Goal: Check status

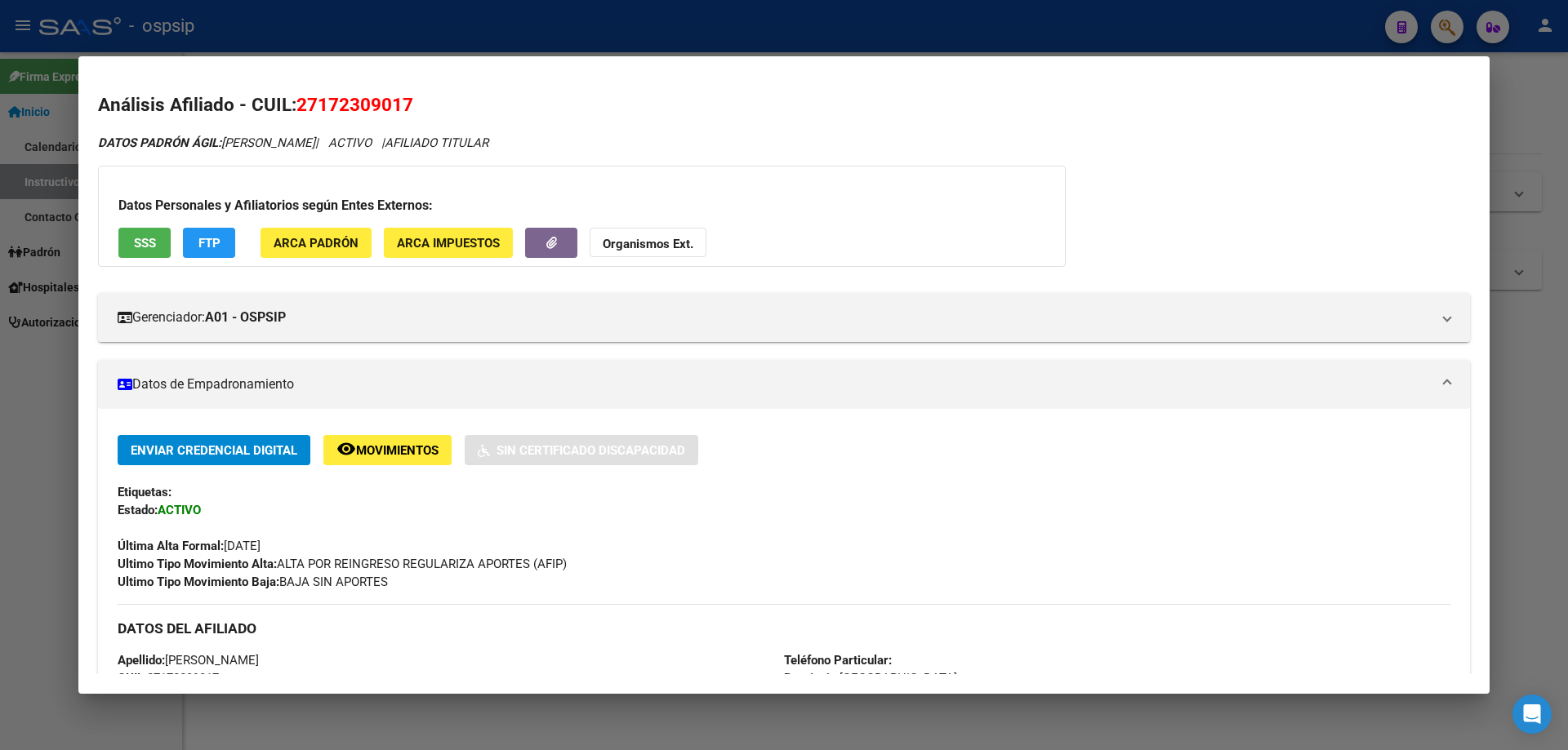
click at [862, 713] on div at bounding box center [784, 375] width 1568 height 750
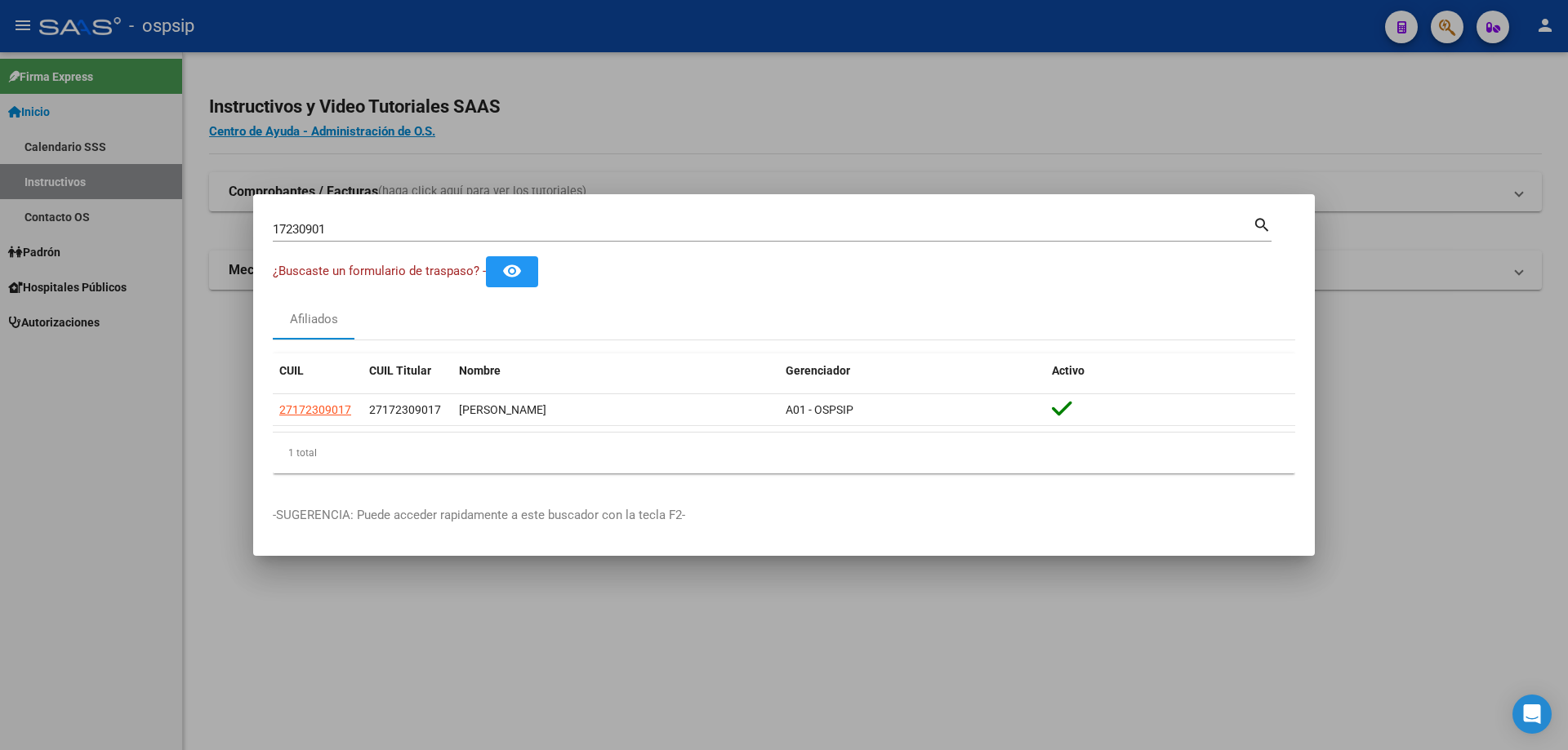
click at [454, 231] on input "17230901" at bounding box center [762, 230] width 980 height 15
type input "1"
type input "22709969"
click at [485, 223] on input "22709969" at bounding box center [762, 230] width 980 height 15
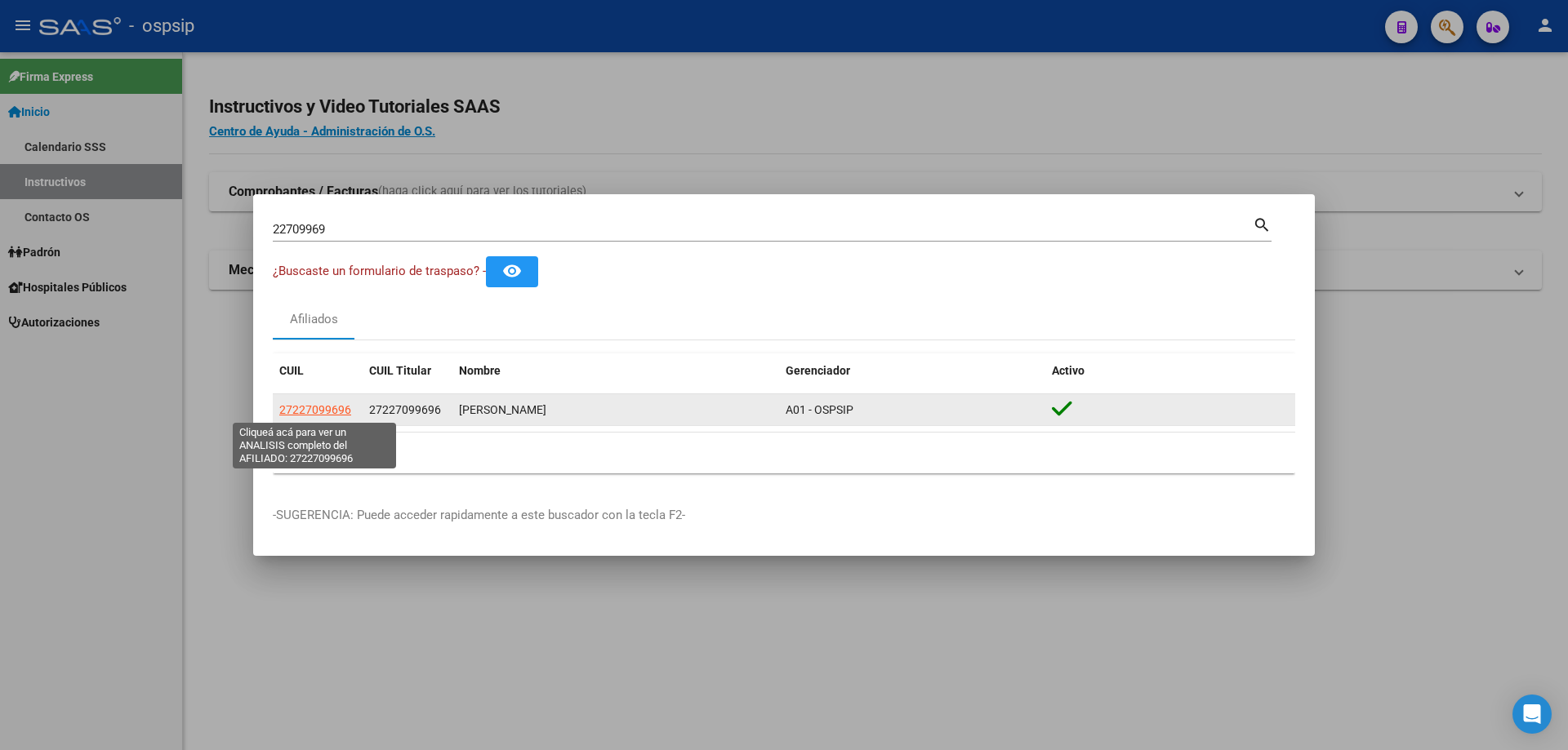
click at [311, 406] on span "27227099696" at bounding box center [315, 410] width 72 height 13
type textarea "27227099696"
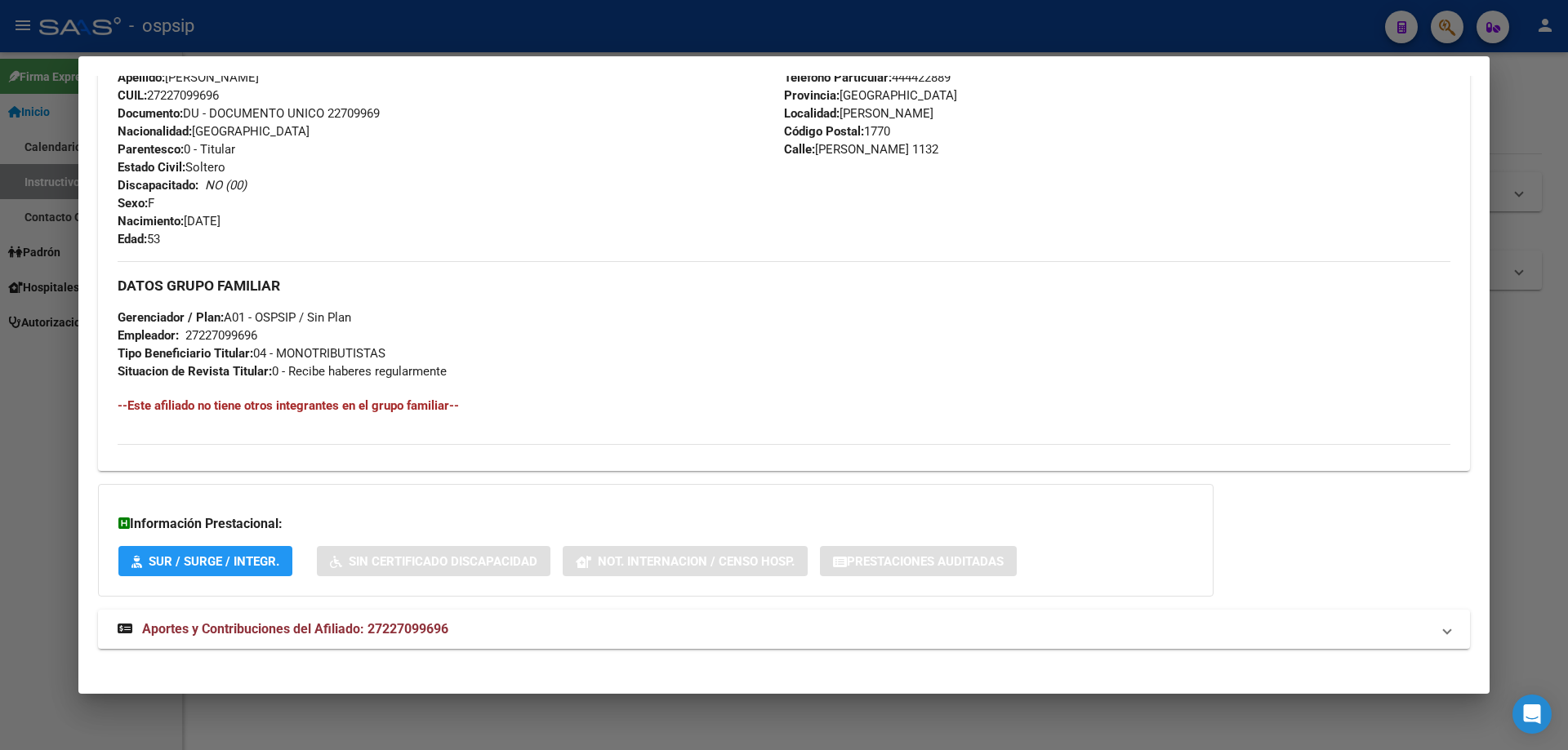
scroll to position [608, 0]
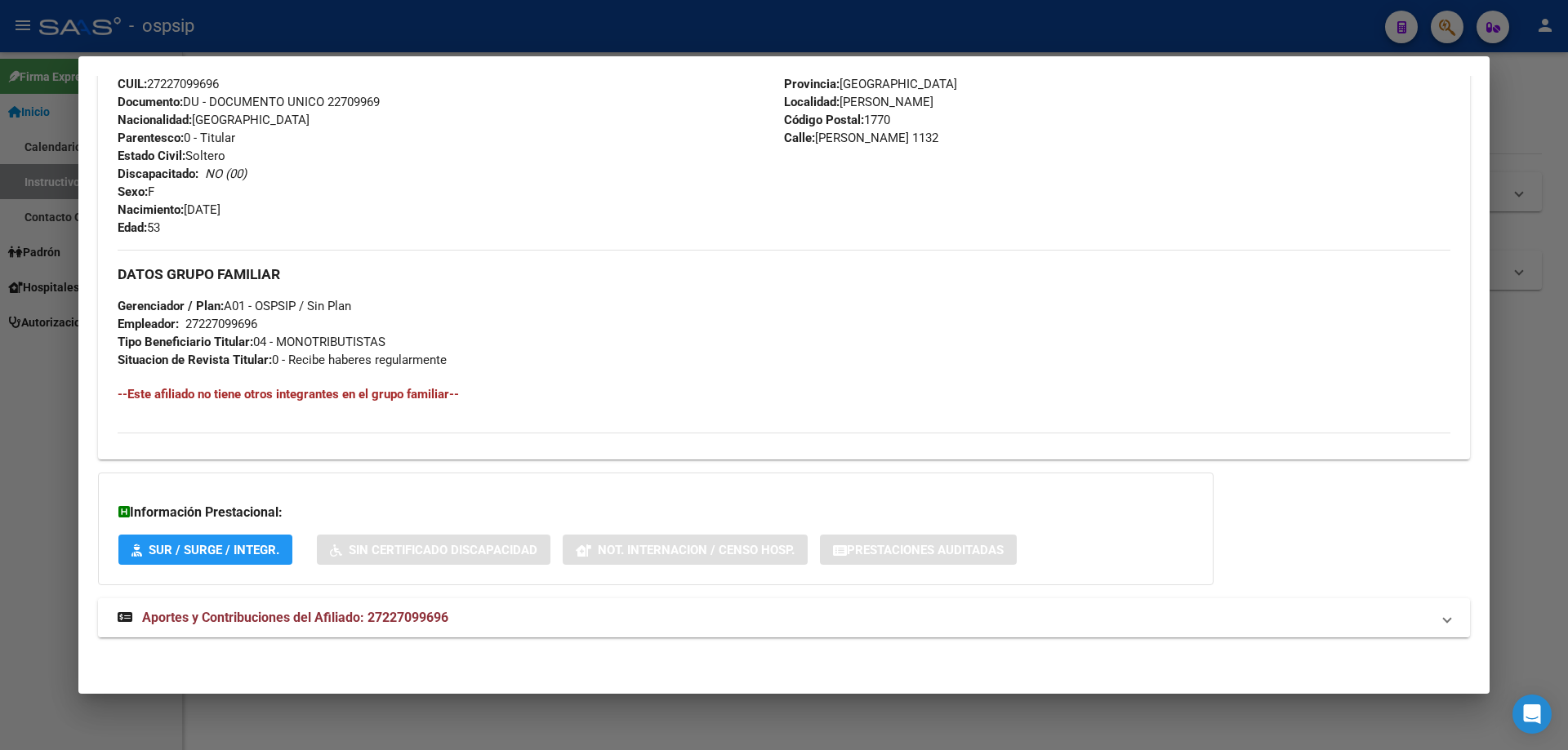
click at [257, 620] on span "Aportes y Contribuciones del Afiliado: 27227099696" at bounding box center [295, 618] width 306 height 16
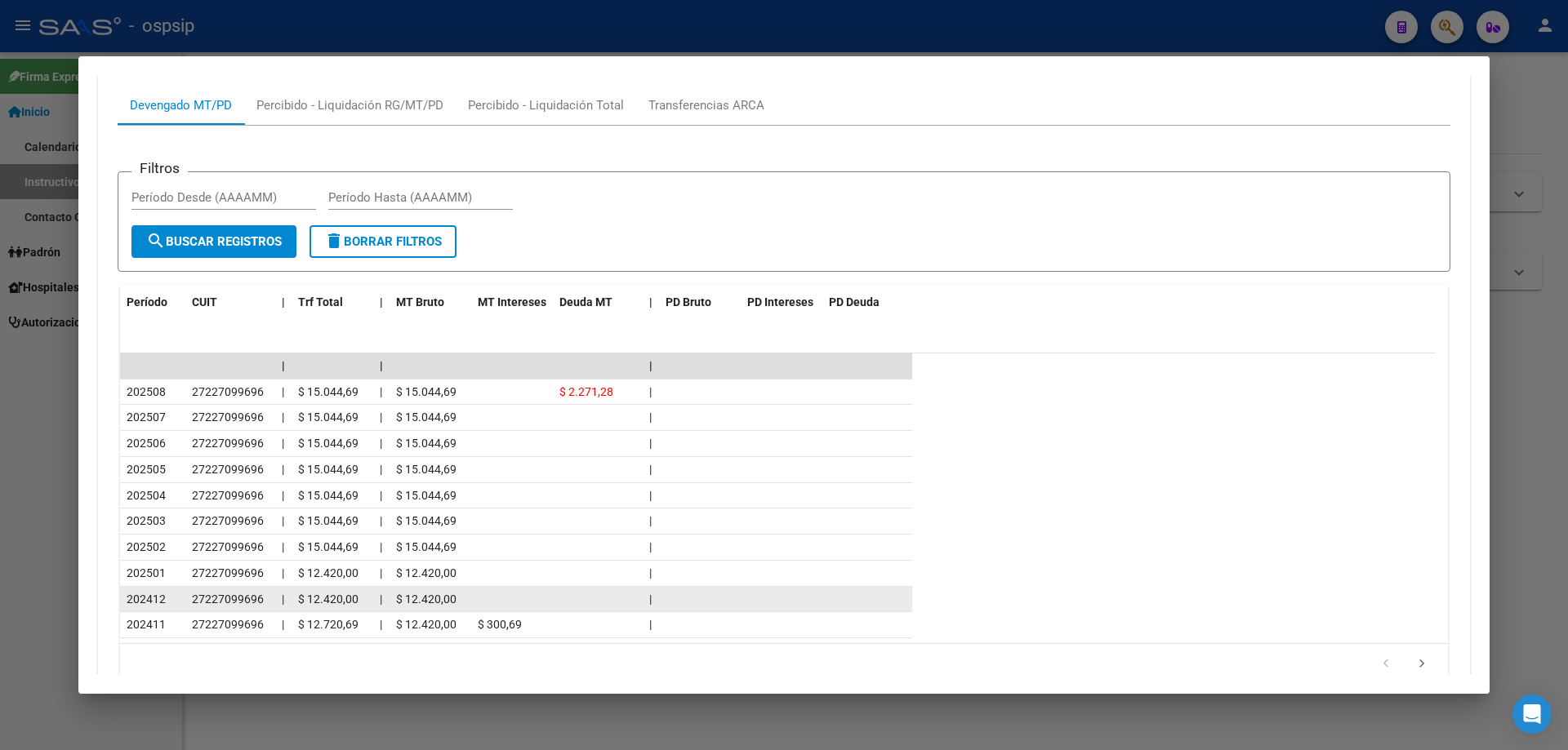
scroll to position [1260, 0]
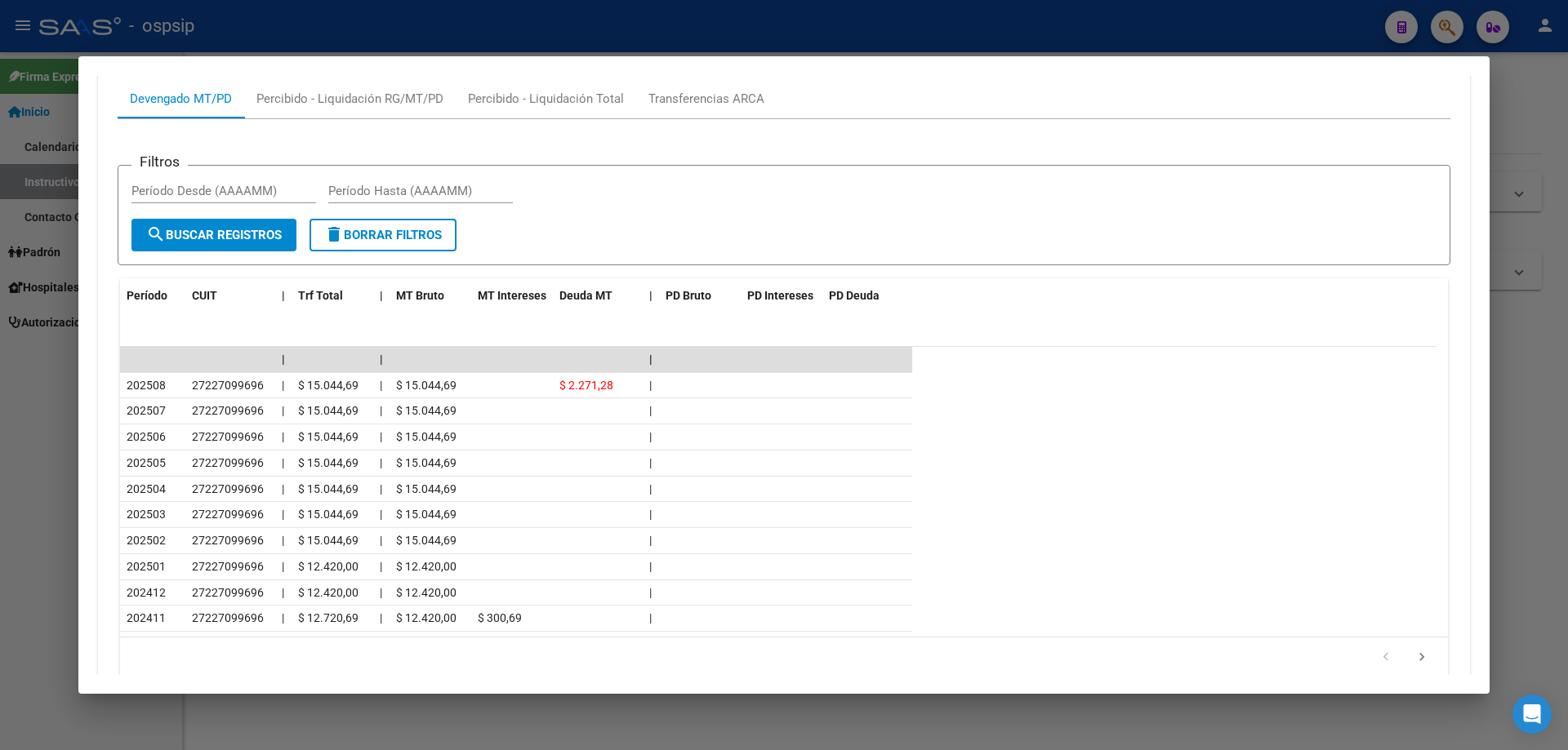
click at [454, 703] on div at bounding box center [784, 375] width 1568 height 750
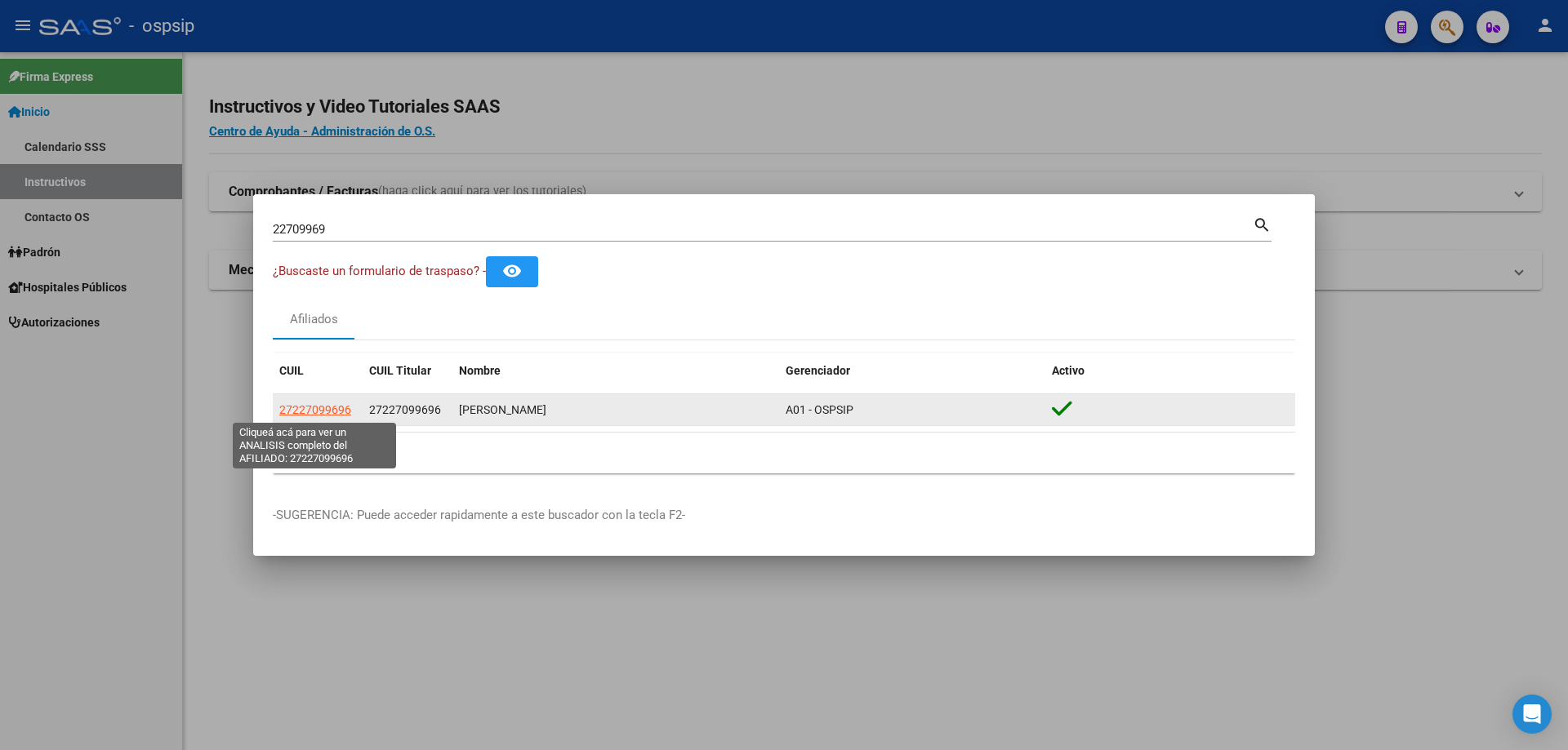
click at [324, 410] on span "27227099696" at bounding box center [315, 410] width 72 height 13
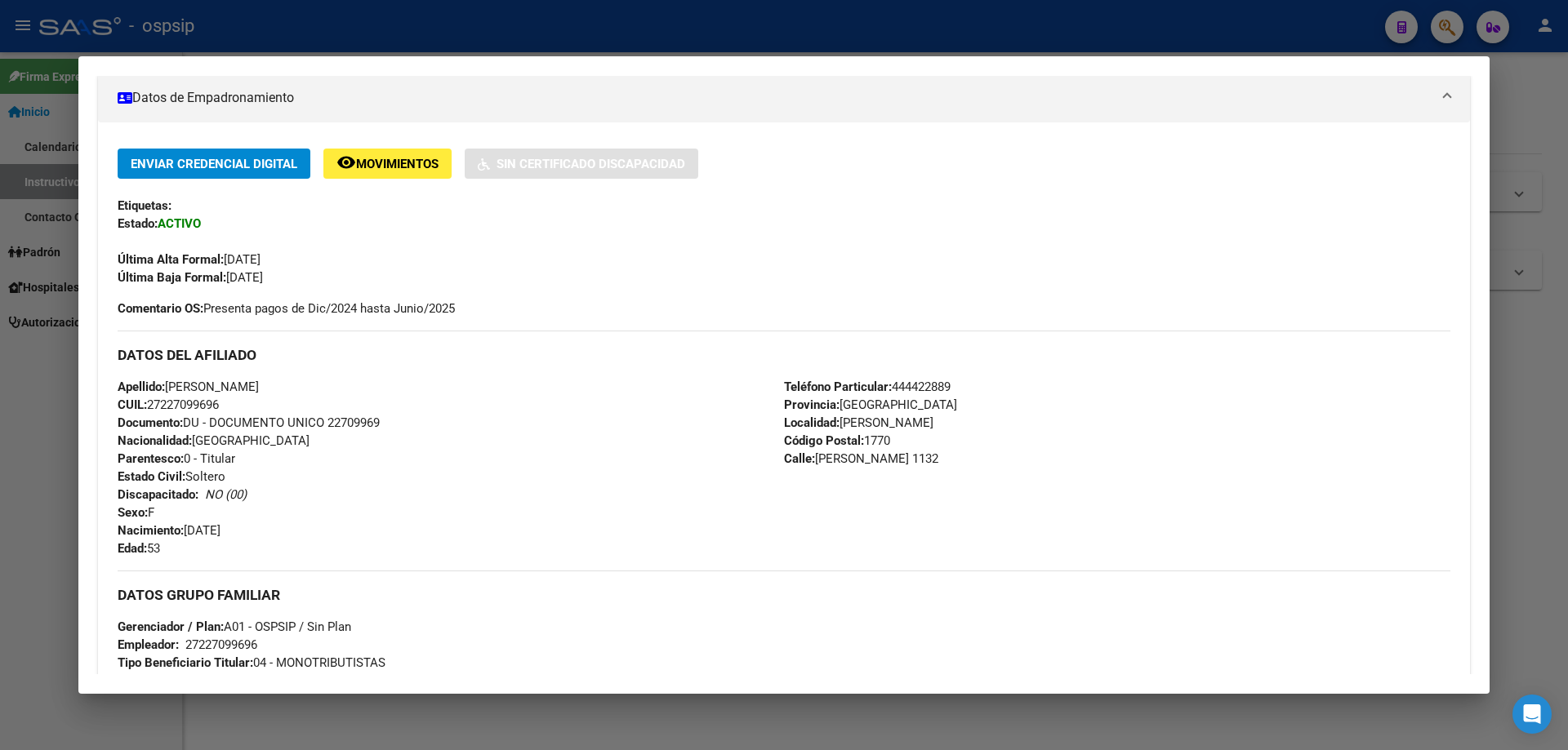
scroll to position [245, 0]
